Goal: Find specific page/section: Find specific page/section

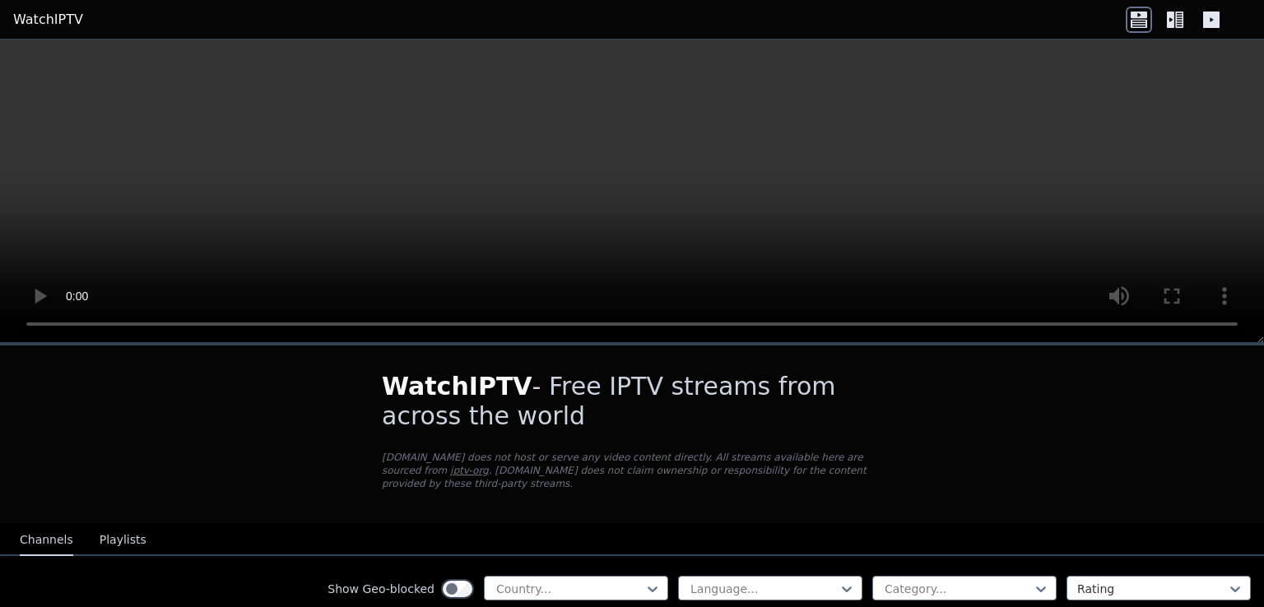
scroll to position [83, 0]
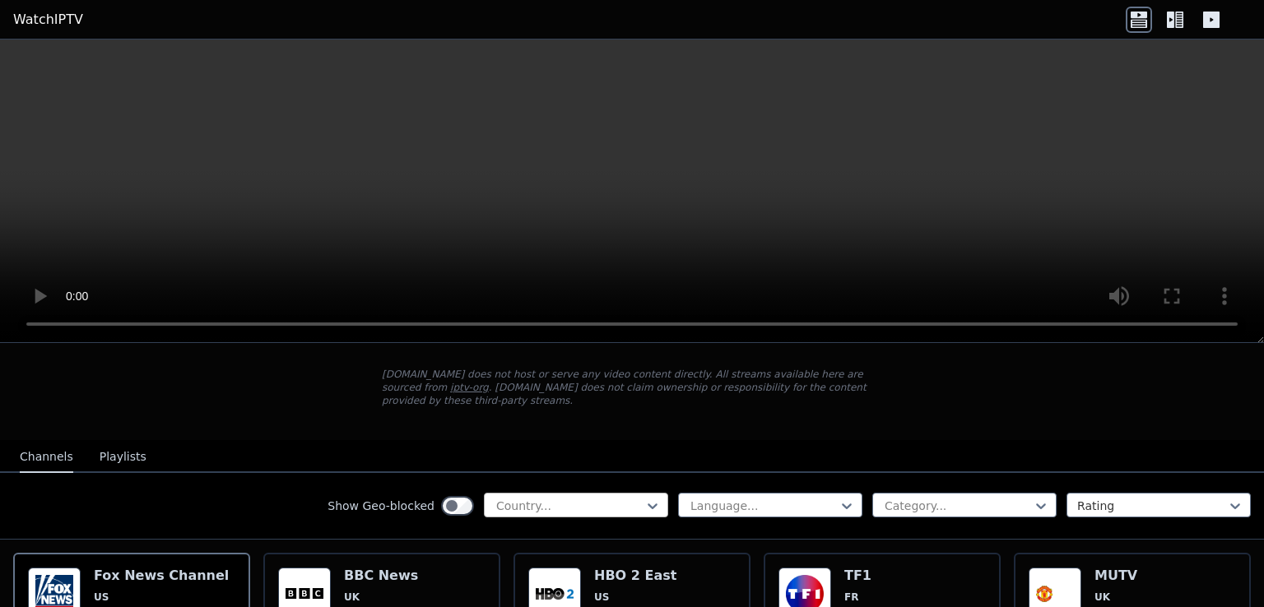
click at [595, 498] on div at bounding box center [569, 506] width 150 height 16
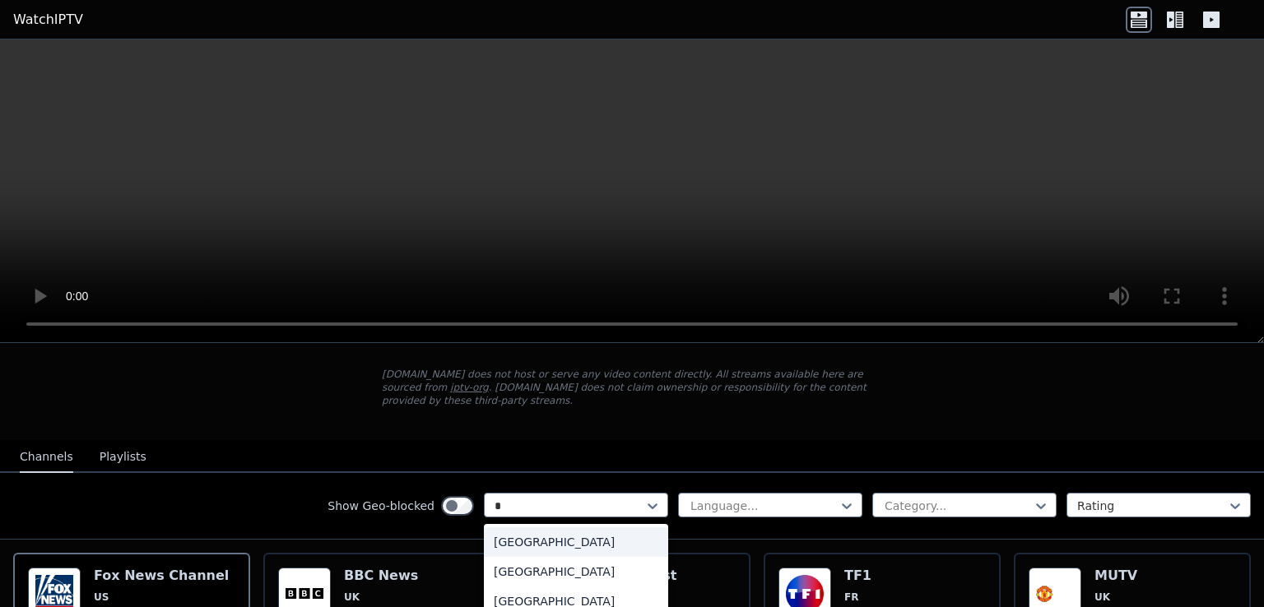
type input "**"
click at [531, 557] on div "[GEOGRAPHIC_DATA]" at bounding box center [576, 572] width 184 height 30
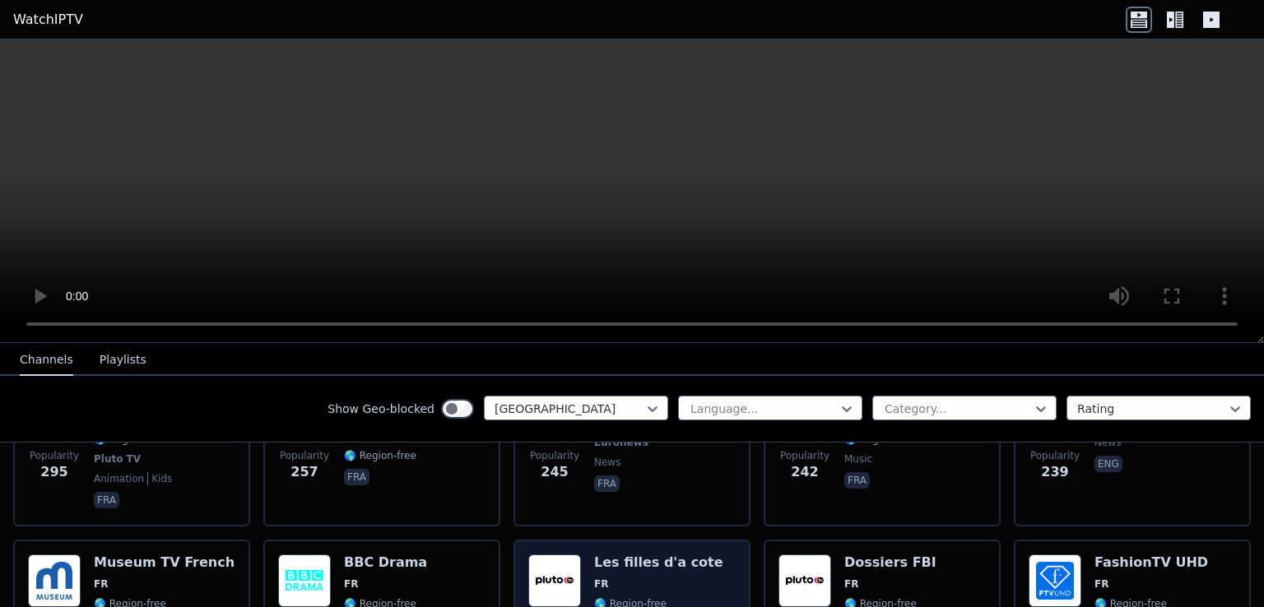
scroll to position [988, 0]
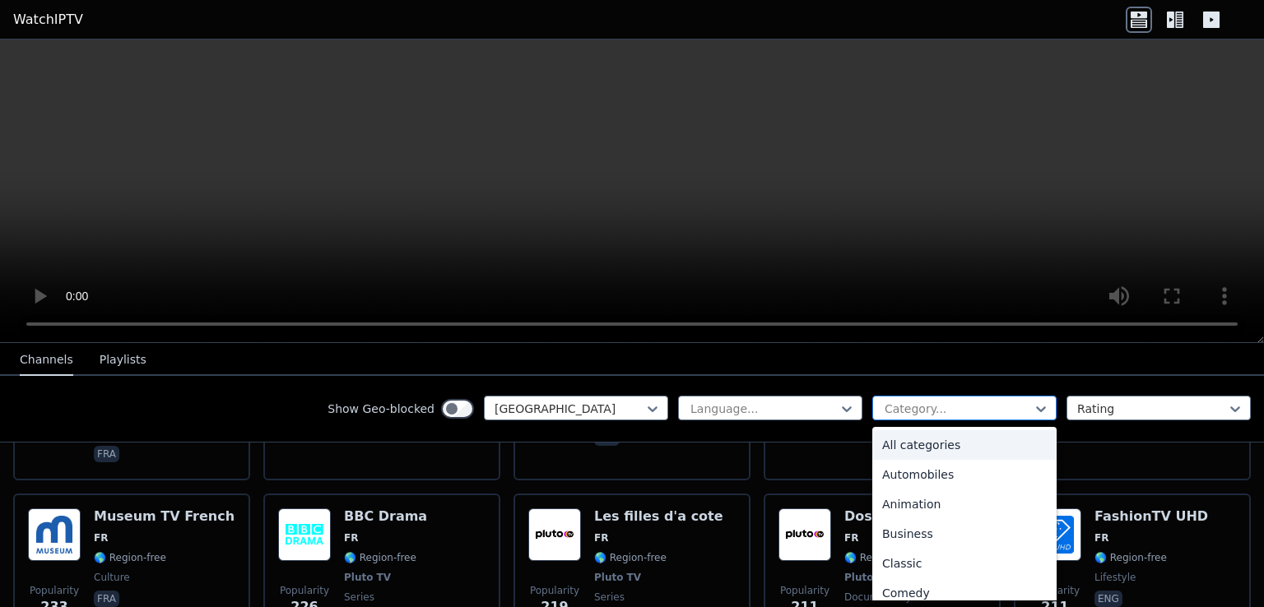
click at [961, 412] on div at bounding box center [958, 409] width 150 height 16
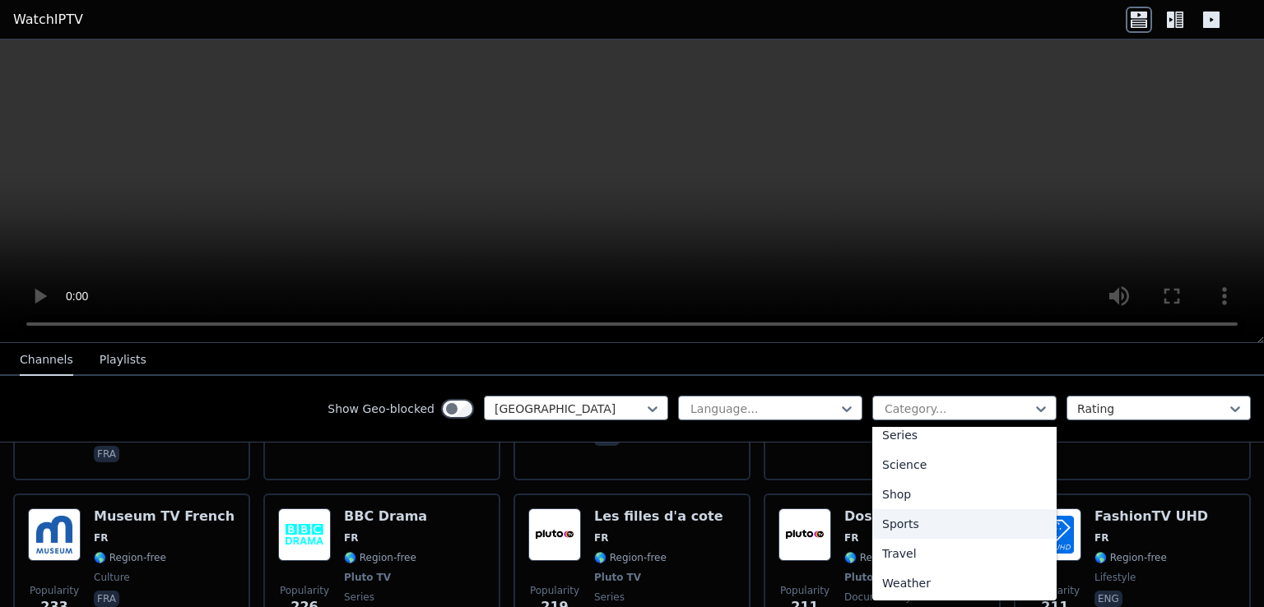
click at [895, 523] on div "Sports" at bounding box center [964, 524] width 184 height 30
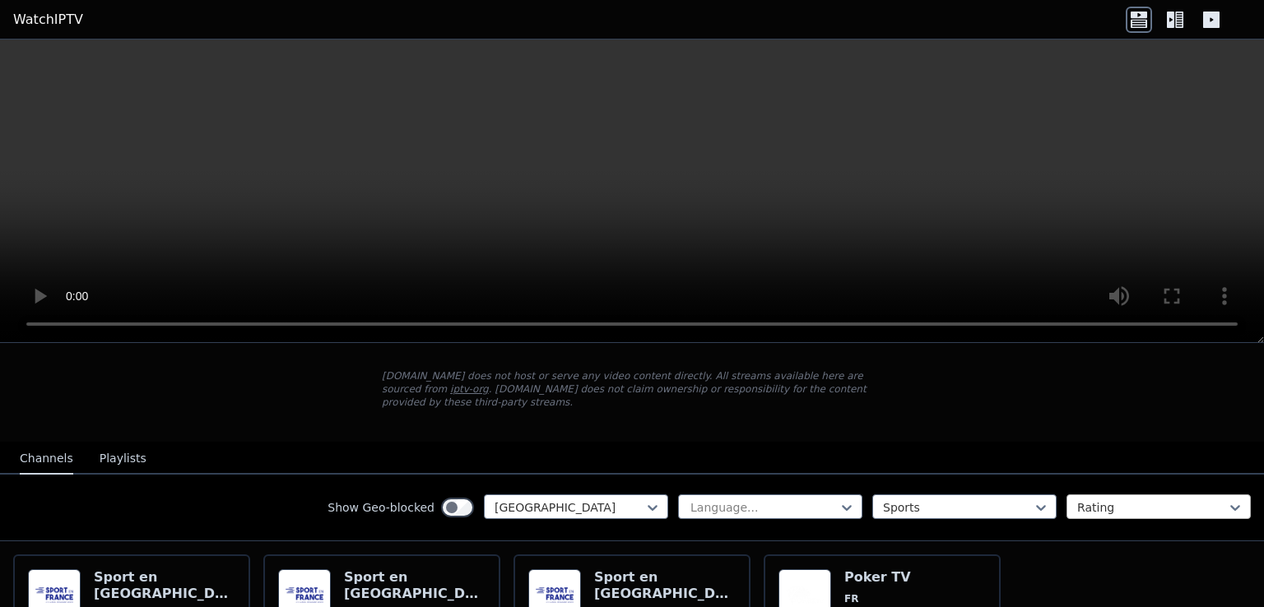
scroll to position [66, 0]
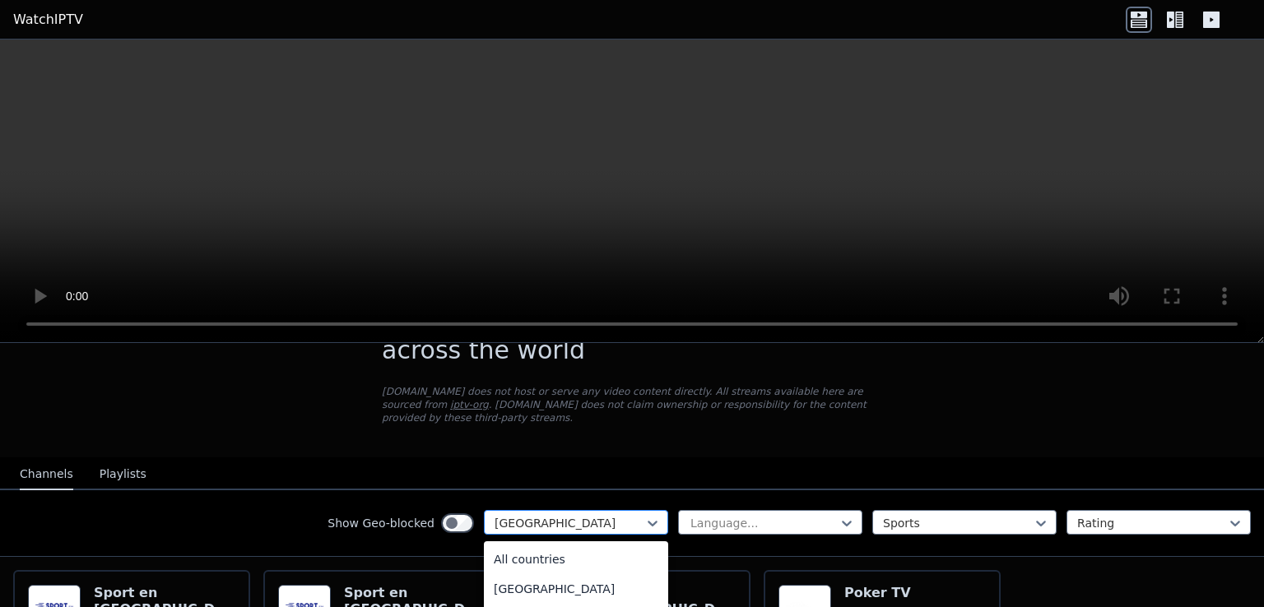
click at [614, 515] on div at bounding box center [569, 523] width 150 height 16
click at [544, 545] on div "All countries" at bounding box center [576, 560] width 184 height 30
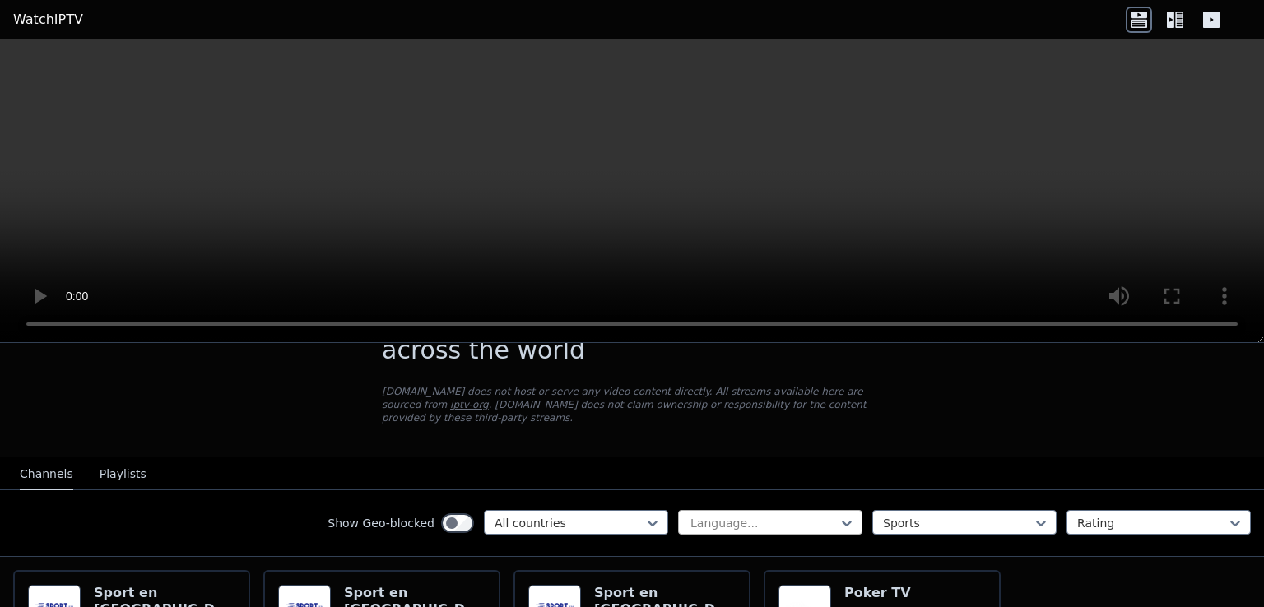
click at [712, 515] on div at bounding box center [764, 523] width 150 height 16
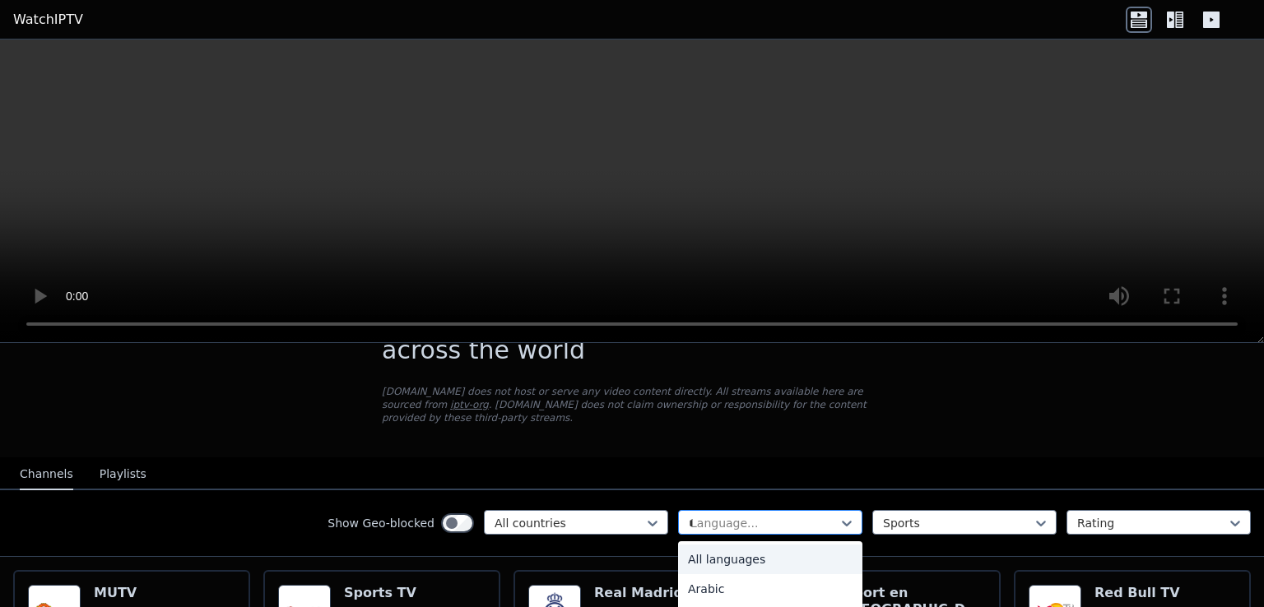
type input "**"
click at [713, 545] on div "French" at bounding box center [770, 560] width 184 height 30
